Goal: Book appointment/travel/reservation

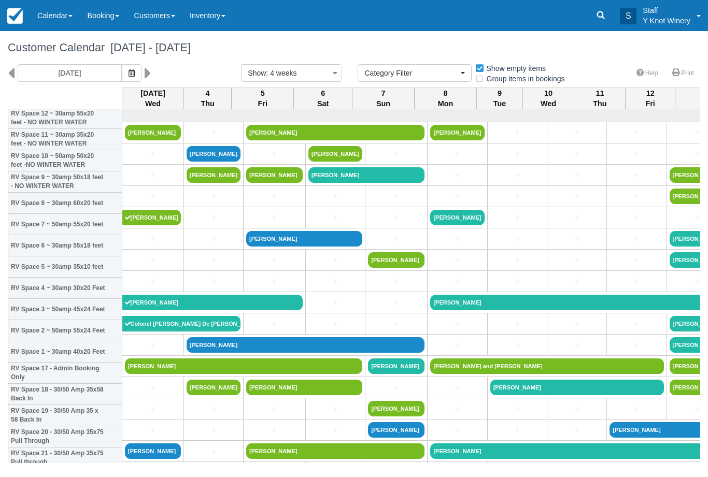
select select
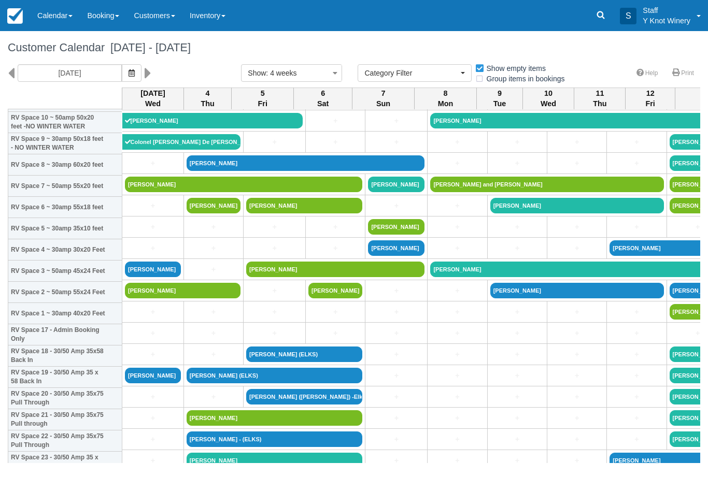
scroll to position [180, 0]
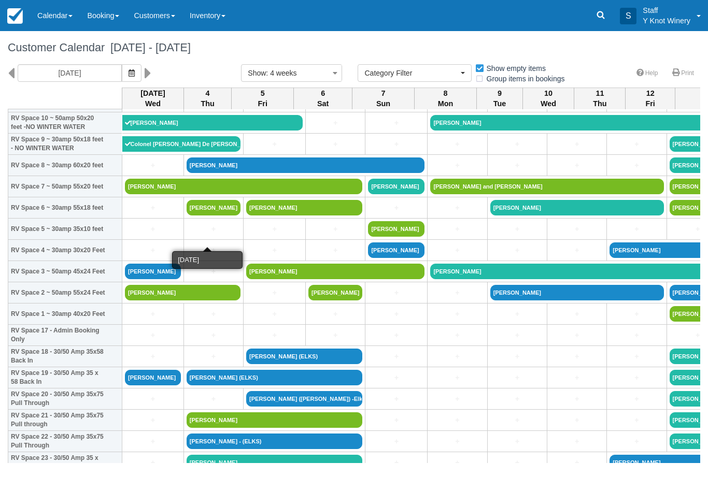
click at [204, 235] on link "+" at bounding box center [214, 229] width 54 height 11
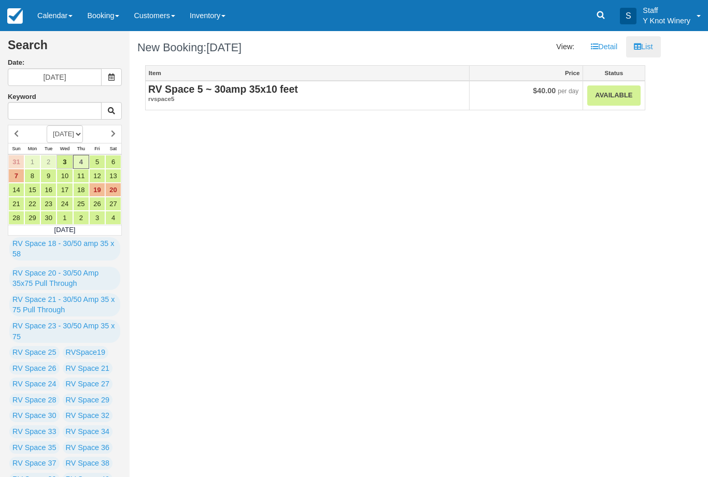
click at [271, 86] on strong "RV Space 5 ~ 30amp 35x10 feet" at bounding box center [223, 88] width 150 height 11
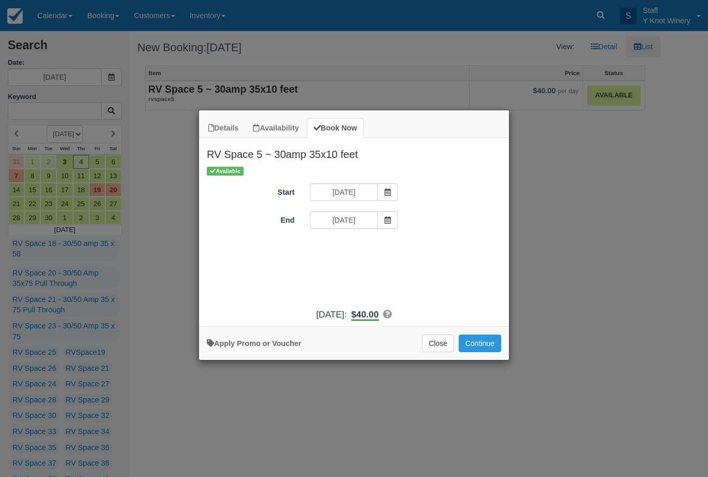
click at [491, 344] on button "Continue" at bounding box center [480, 344] width 42 height 18
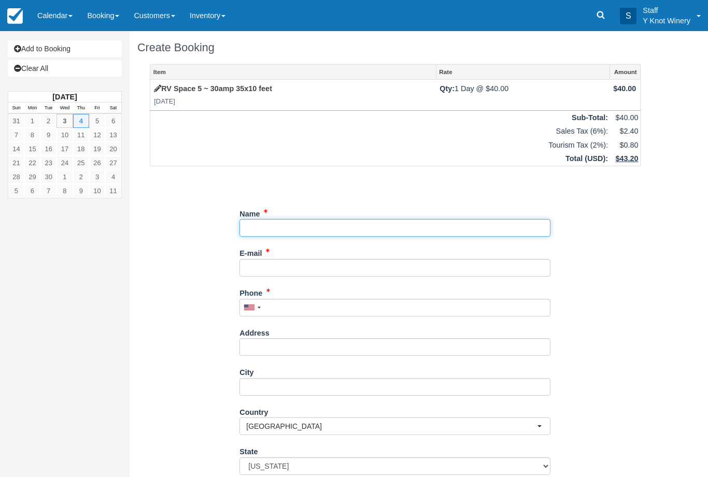
click at [267, 224] on input "Name" at bounding box center [394, 228] width 311 height 18
type input "Doug flouch"
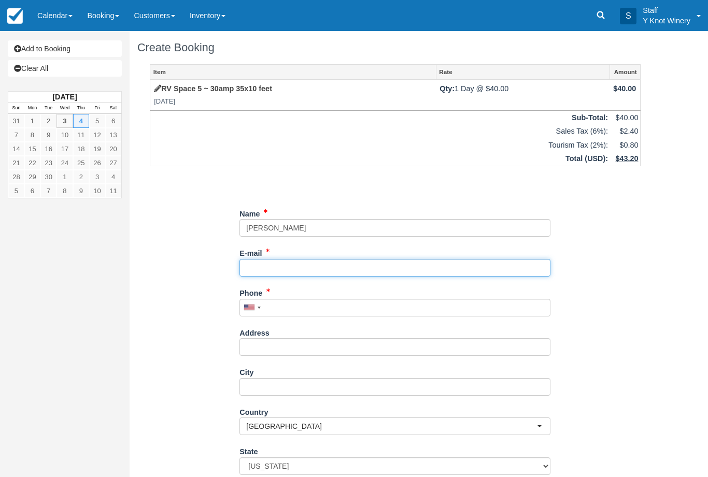
click at [270, 261] on input "E-mail" at bounding box center [394, 268] width 311 height 18
type input "dpfloch@charter.net"
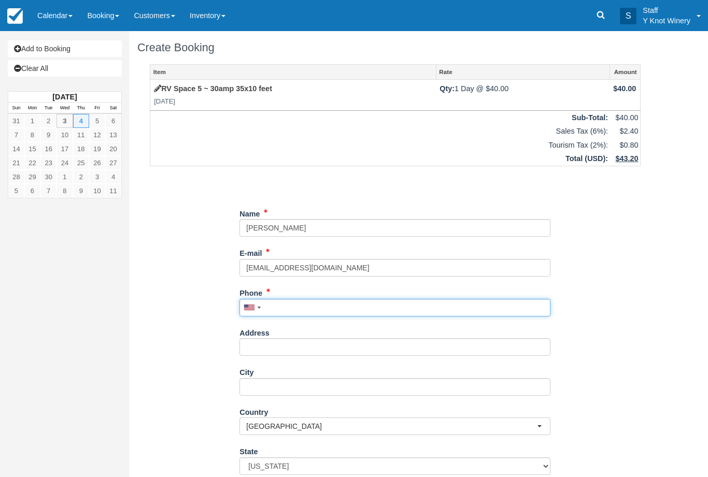
click at [279, 312] on input "Phone" at bounding box center [394, 308] width 311 height 18
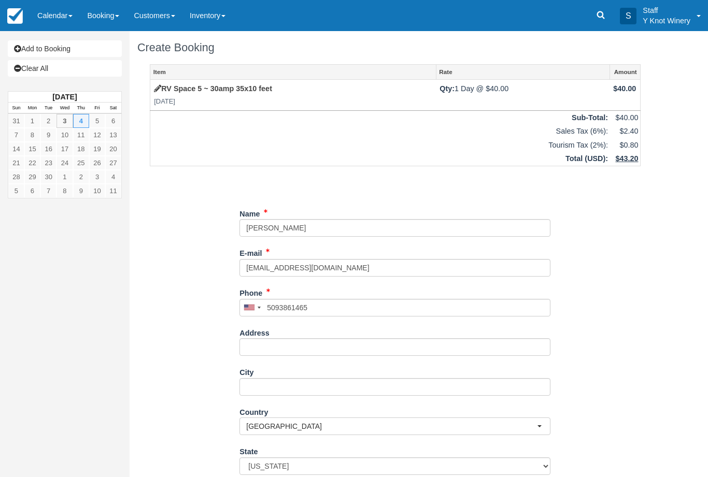
type input "+15093861465"
